Goal: Navigation & Orientation: Find specific page/section

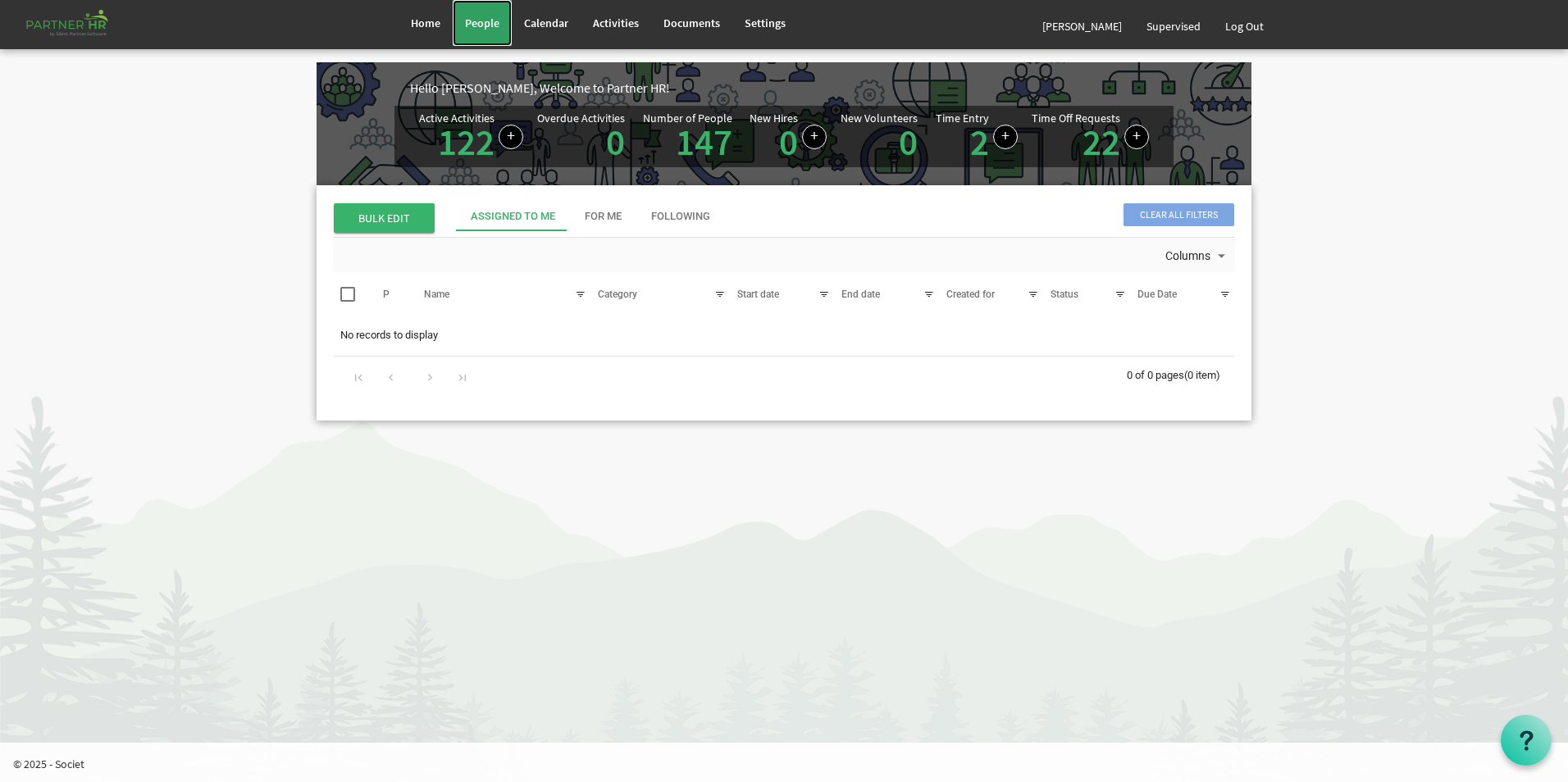
click at [477, 21] on span "People" at bounding box center [482, 23] width 34 height 15
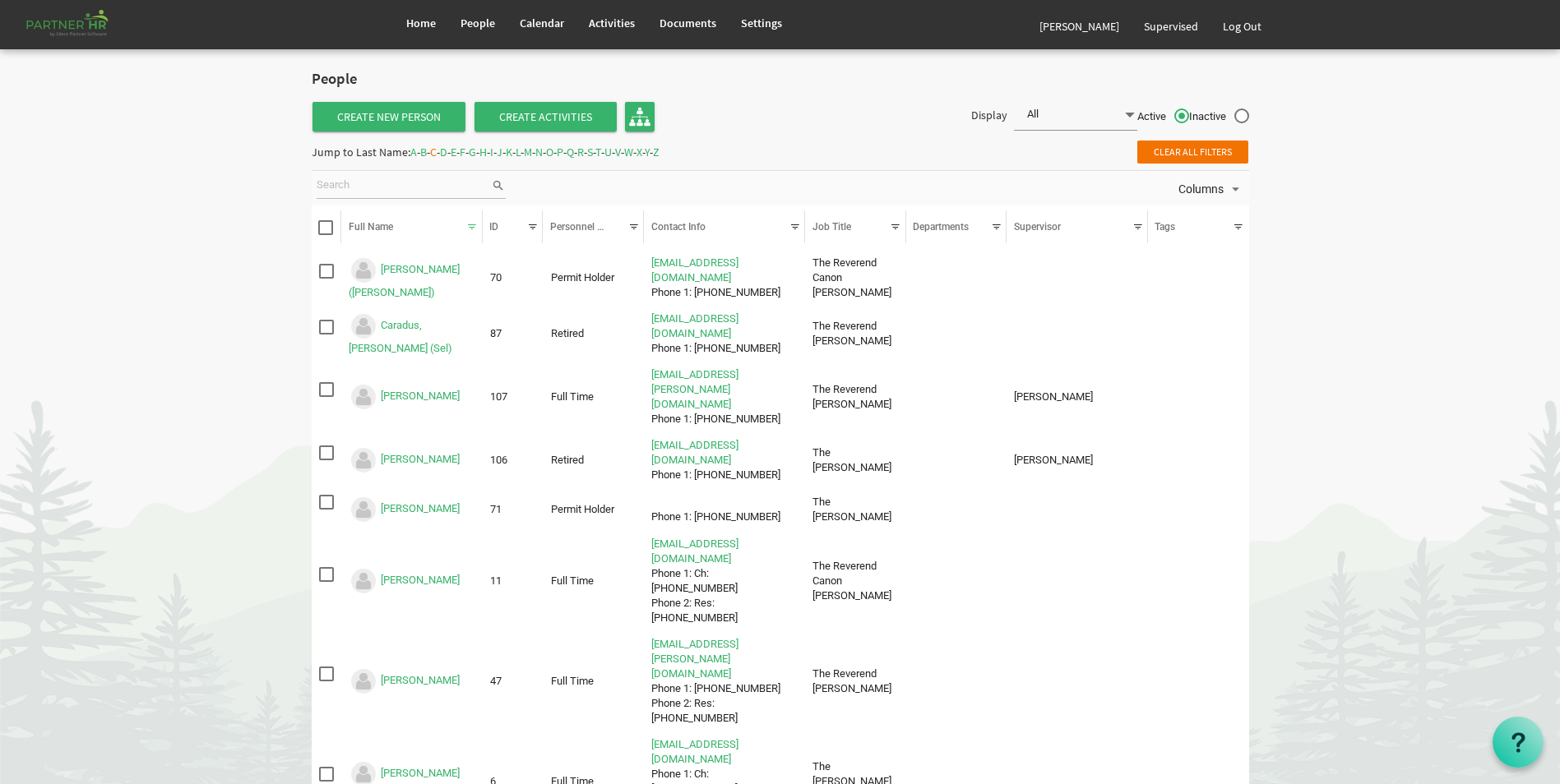
click at [621, 151] on span "V" at bounding box center [618, 152] width 6 height 15
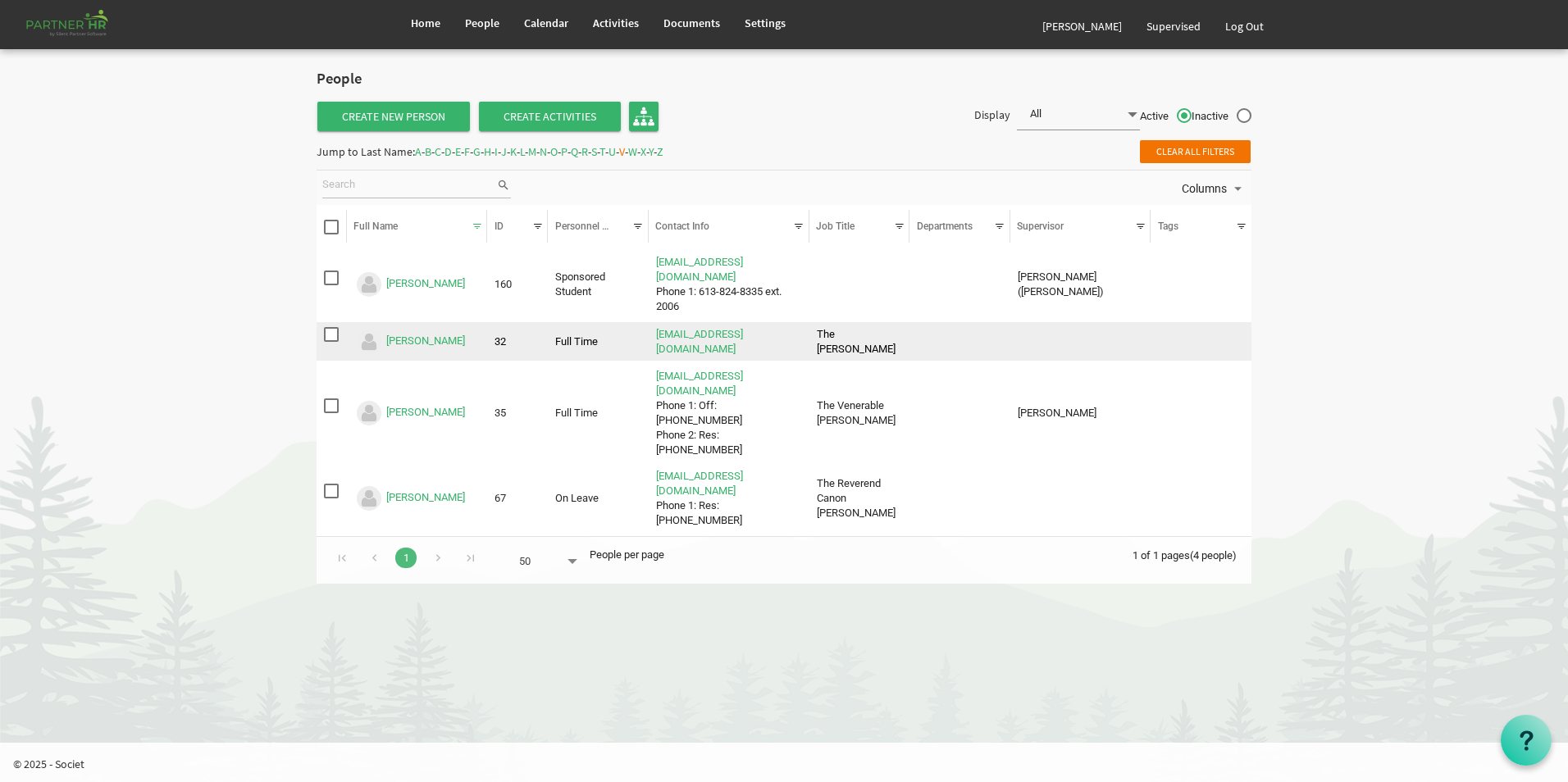
click at [333, 327] on span "checkbox" at bounding box center [331, 334] width 15 height 15
